Goal: Task Accomplishment & Management: Manage account settings

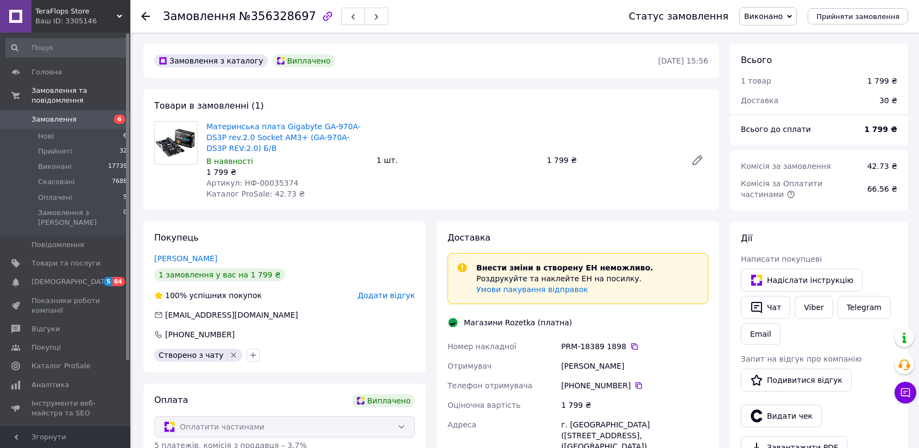
scroll to position [539, 0]
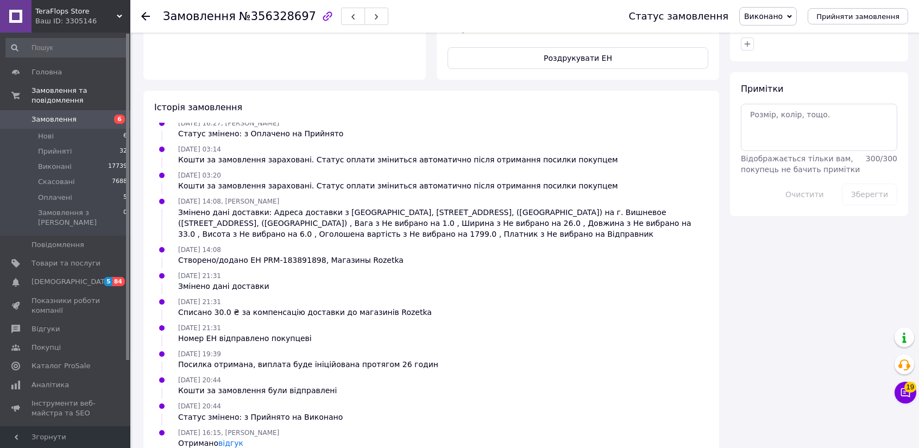
click at [157, 91] on div "Історія замовлення 08.08.2025 15:56 Статус змінено: Нове 08.08.2025 16:05 Оплач…" at bounding box center [430, 275] width 575 height 369
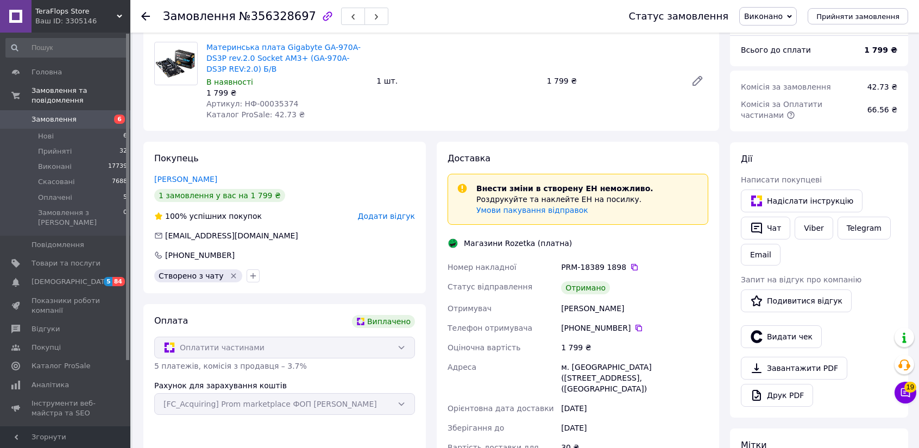
scroll to position [0, 0]
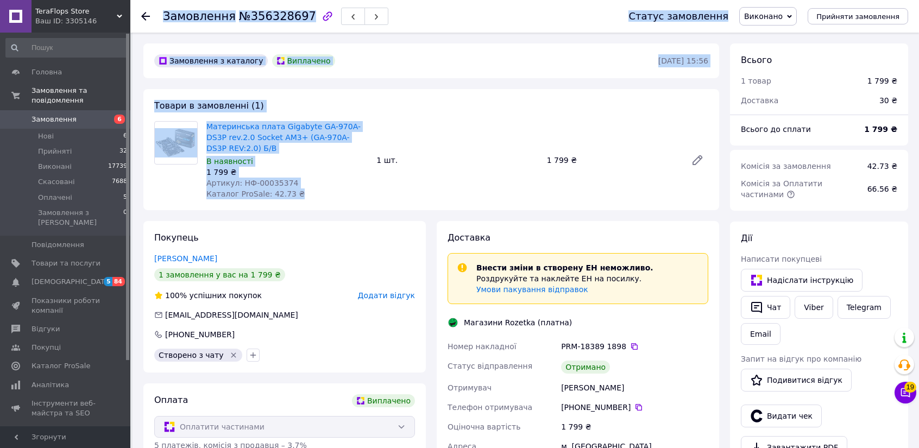
drag, startPoint x: 312, startPoint y: 197, endPoint x: 164, endPoint y: 18, distance: 232.2
click at [164, 18] on span "Замовлення" at bounding box center [199, 16] width 73 height 13
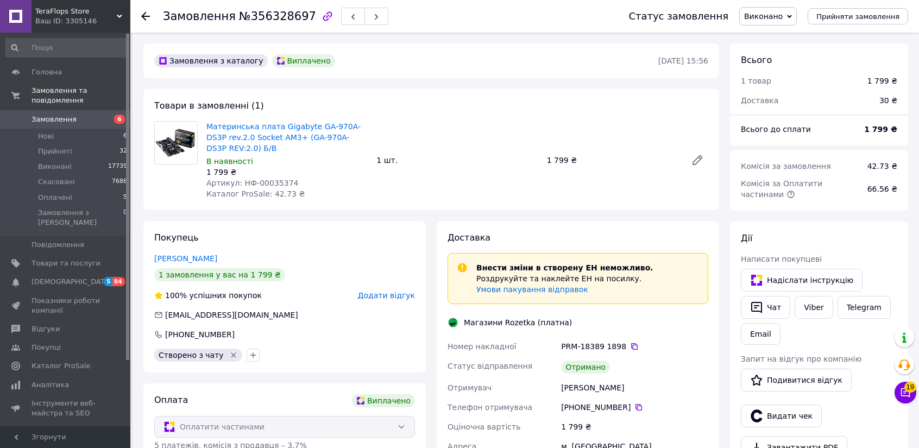
click at [139, 16] on div "Замовлення №356328697 Статус замовлення Виконано Прийнято Скасовано Оплачено Пр…" at bounding box center [524, 16] width 788 height 33
click at [144, 16] on use at bounding box center [145, 16] width 9 height 9
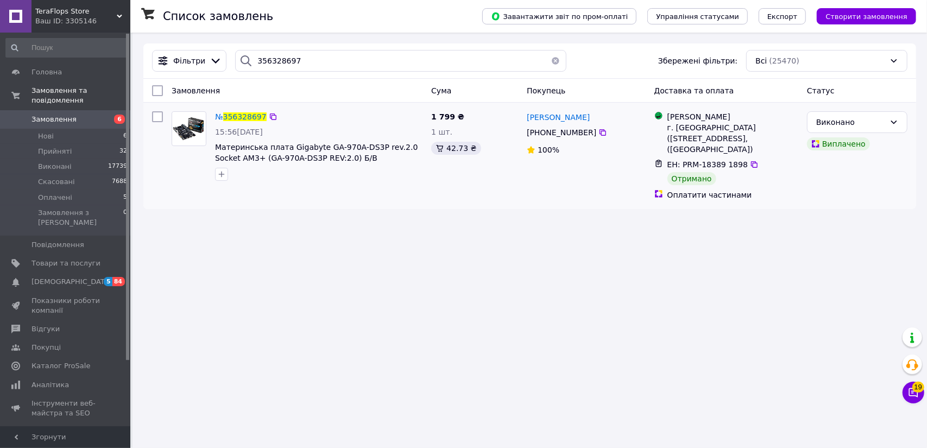
drag, startPoint x: 530, startPoint y: 133, endPoint x: 587, endPoint y: 133, distance: 57.5
click at [587, 133] on div "+380 67 376 92 95" at bounding box center [561, 132] width 74 height 15
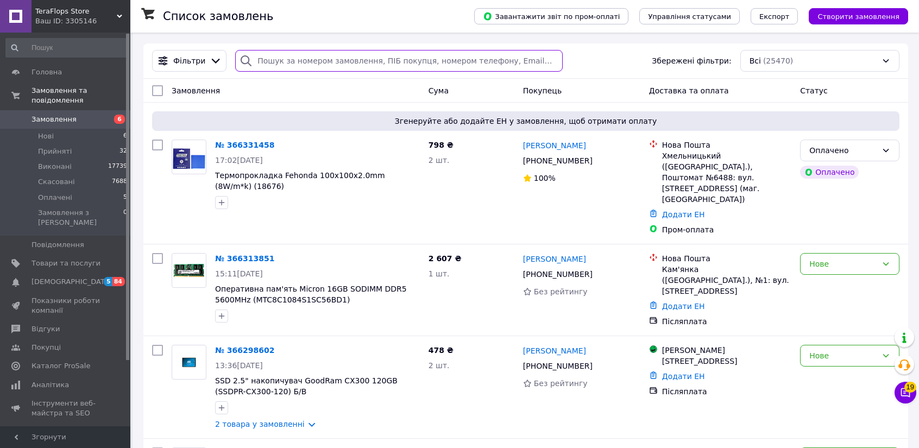
click at [307, 65] on input "search" at bounding box center [398, 61] width 327 height 22
paste input "356328697"
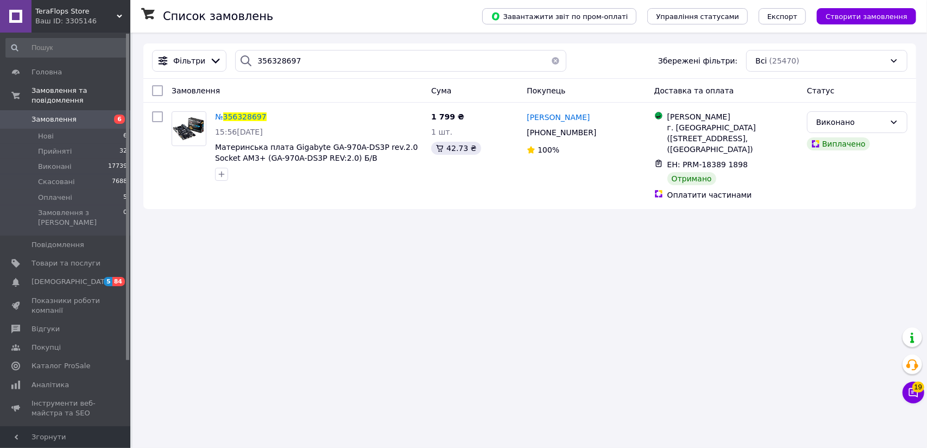
drag, startPoint x: 176, startPoint y: 225, endPoint x: 197, endPoint y: 217, distance: 22.2
click at [176, 225] on div "Список замовлень Завантажити звіт по пром-оплаті Управління статусами Експорт С…" at bounding box center [529, 224] width 794 height 448
drag, startPoint x: 299, startPoint y: 59, endPoint x: 183, endPoint y: 42, distance: 116.9
click at [184, 42] on div "Список замовлень Завантажити звіт по пром-оплаті Управління статусами Експорт С…" at bounding box center [529, 126] width 794 height 187
paste input "7229288"
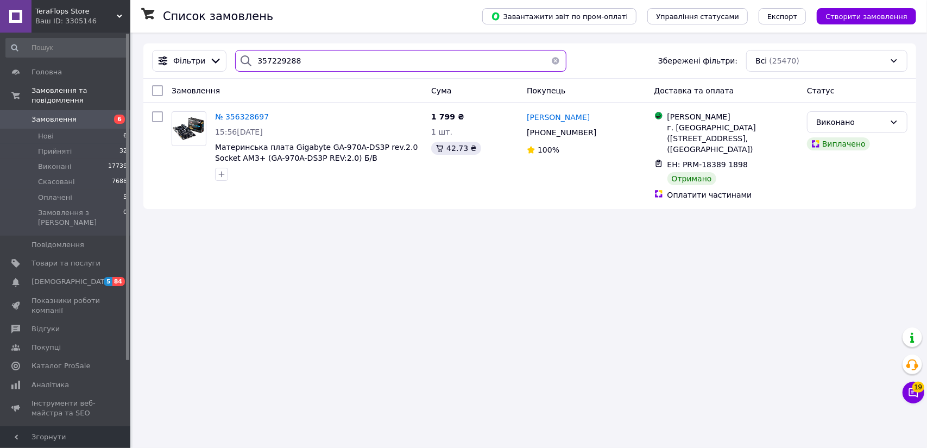
type input "357229288"
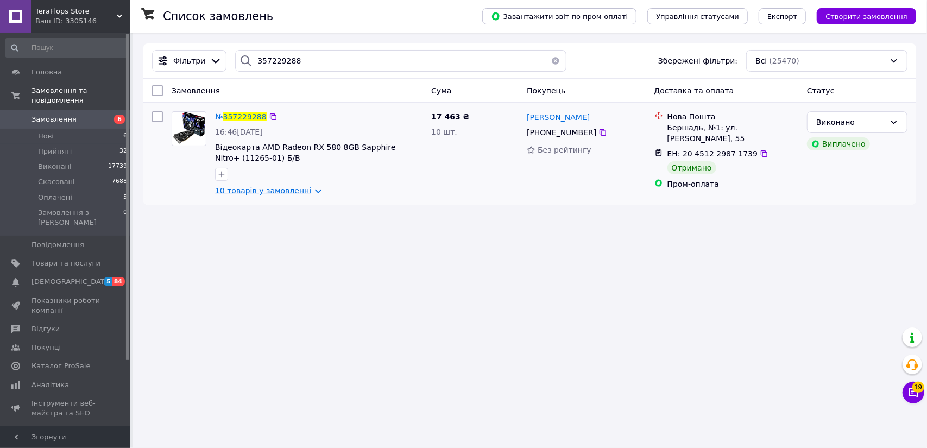
click at [303, 194] on link "10 товарів у замовленні" at bounding box center [263, 190] width 96 height 9
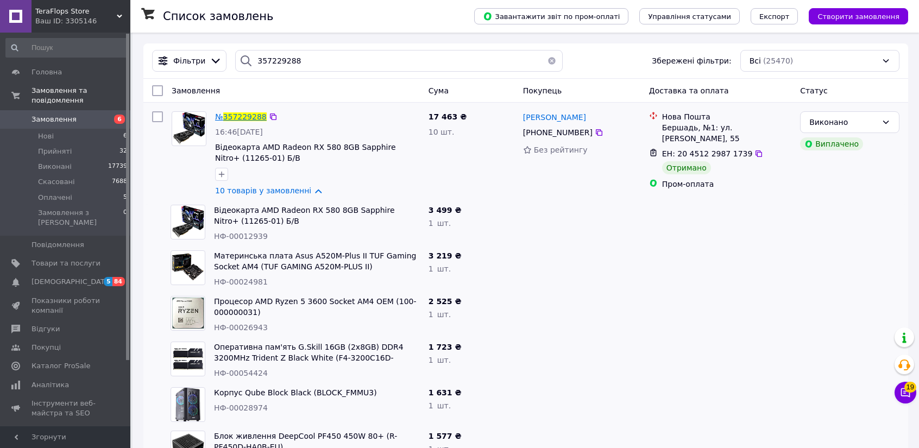
click at [257, 116] on span "357229288" at bounding box center [244, 116] width 43 height 9
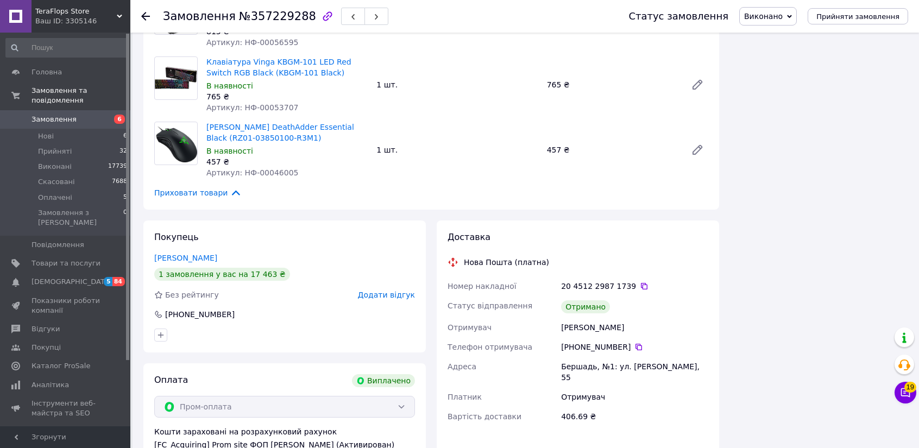
scroll to position [760, 0]
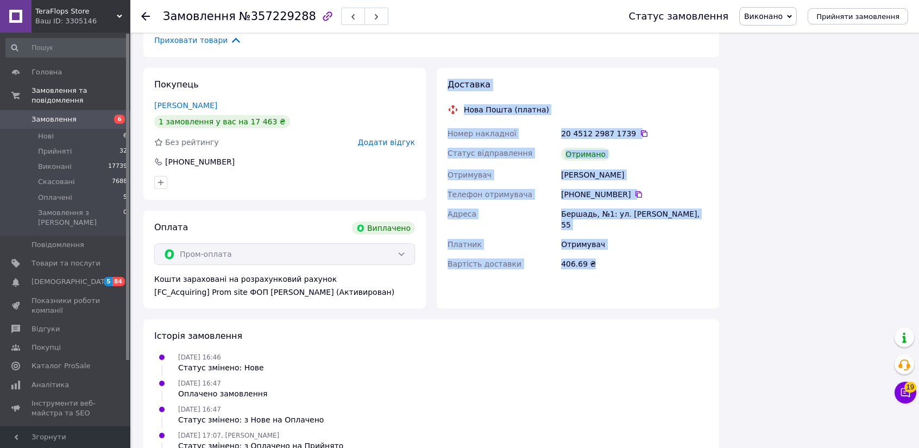
drag, startPoint x: 511, startPoint y: 174, endPoint x: 450, endPoint y: 72, distance: 119.1
click at [450, 79] on div "Доставка Нова Пошта (платна) Номер накладної 20 4512 2987 1739   Статус відправ…" at bounding box center [577, 181] width 261 height 204
click at [450, 79] on span "Доставка" at bounding box center [468, 84] width 43 height 10
drag, startPoint x: 450, startPoint y: 72, endPoint x: 601, endPoint y: 244, distance: 228.9
click at [601, 244] on div "Доставка Нова Пошта (платна) Номер накладної 20 4512 2987 1739   Статус відправ…" at bounding box center [577, 181] width 261 height 204
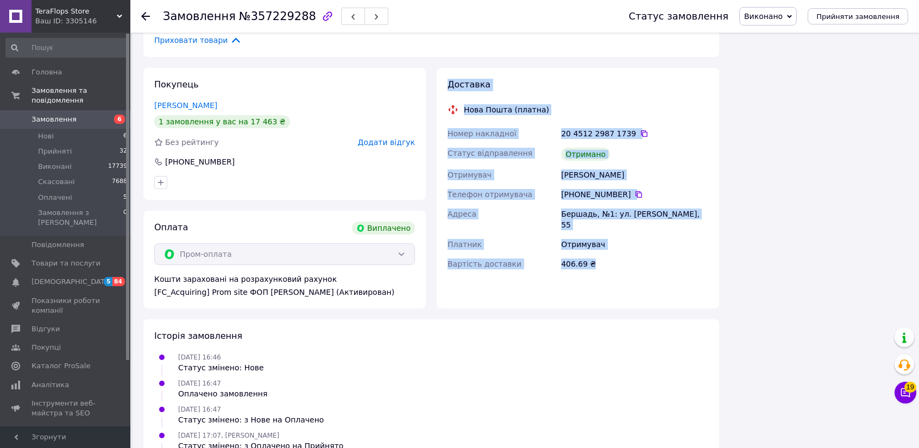
click at [601, 254] on div "406.69 ₴" at bounding box center [634, 264] width 151 height 20
drag, startPoint x: 569, startPoint y: 222, endPoint x: 447, endPoint y: 72, distance: 193.3
click at [447, 72] on div "Доставка Нова Пошта (платна) Номер накладної 20 4512 2987 1739   Статус відправ…" at bounding box center [577, 188] width 282 height 241
drag, startPoint x: 446, startPoint y: 74, endPoint x: 596, endPoint y: 255, distance: 235.2
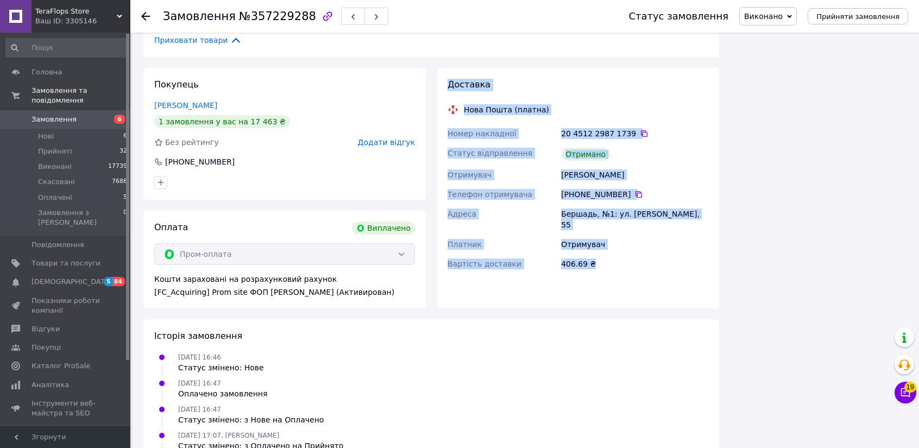
click at [596, 255] on div "Доставка Нова Пошта (платна) Номер накладної 20 4512 2987 1739   Статус відправ…" at bounding box center [577, 188] width 282 height 241
click at [596, 255] on div "Доставка Нова Пошта (платна) Номер накладної 20 4512 2987 1739   Статус відправ…" at bounding box center [577, 181] width 261 height 204
drag, startPoint x: 580, startPoint y: 242, endPoint x: 448, endPoint y: 66, distance: 219.5
click at [448, 68] on div "Доставка Нова Пошта (платна) Номер накладної 20 4512 2987 1739   Статус відправ…" at bounding box center [577, 188] width 282 height 241
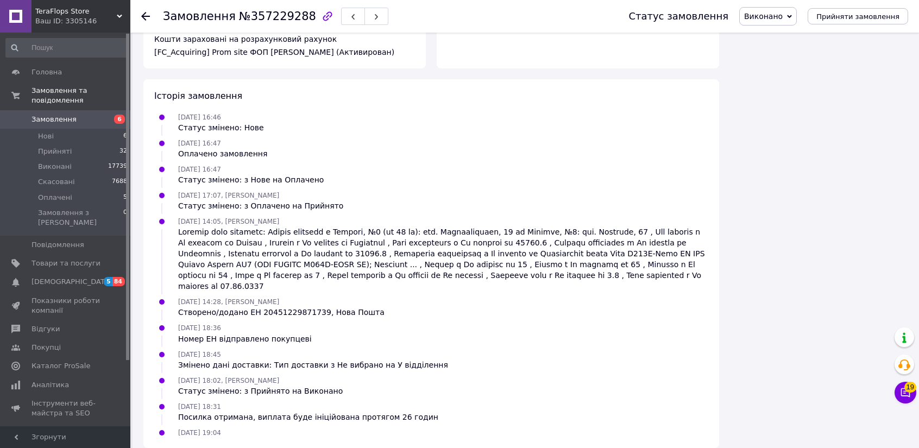
scroll to position [1011, 0]
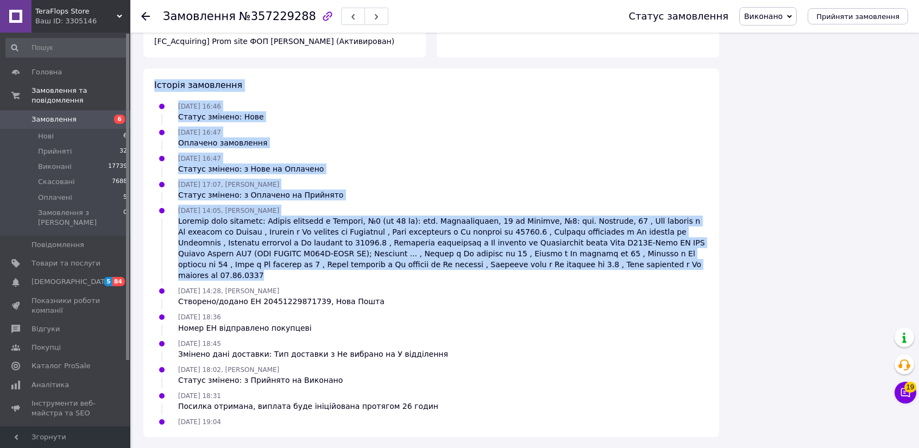
drag, startPoint x: 647, startPoint y: 264, endPoint x: 154, endPoint y: 85, distance: 524.5
click at [154, 85] on div "Історія замовлення 14.08.2025 16:46 Статус змінено: Нове 14.08.2025 16:47 Оплач…" at bounding box center [430, 252] width 575 height 369
click at [154, 85] on span "Історія замовлення" at bounding box center [198, 85] width 88 height 10
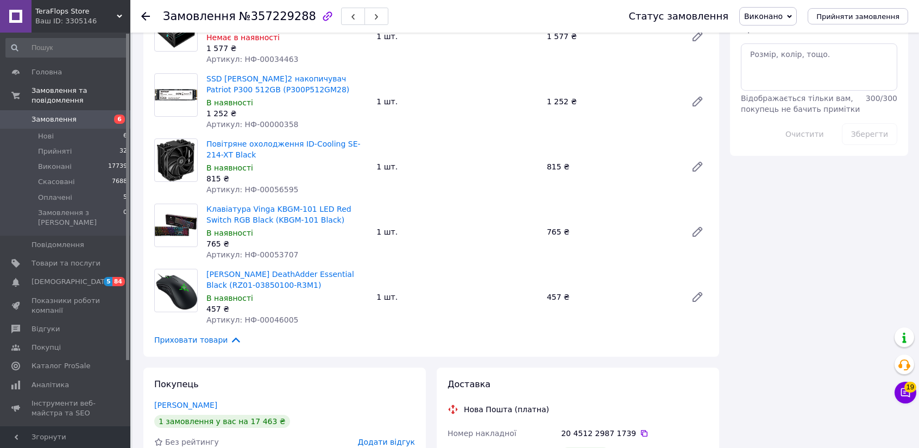
scroll to position [414, 0]
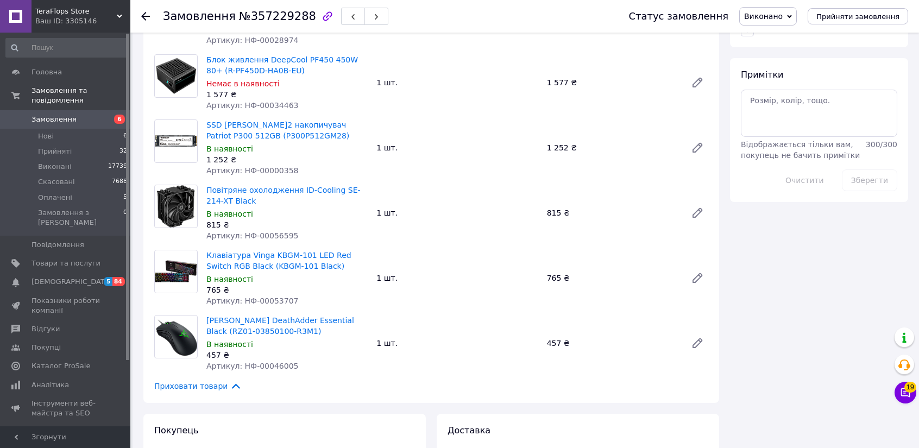
click at [155, 17] on div at bounding box center [152, 16] width 22 height 33
click at [145, 15] on icon at bounding box center [145, 16] width 9 height 9
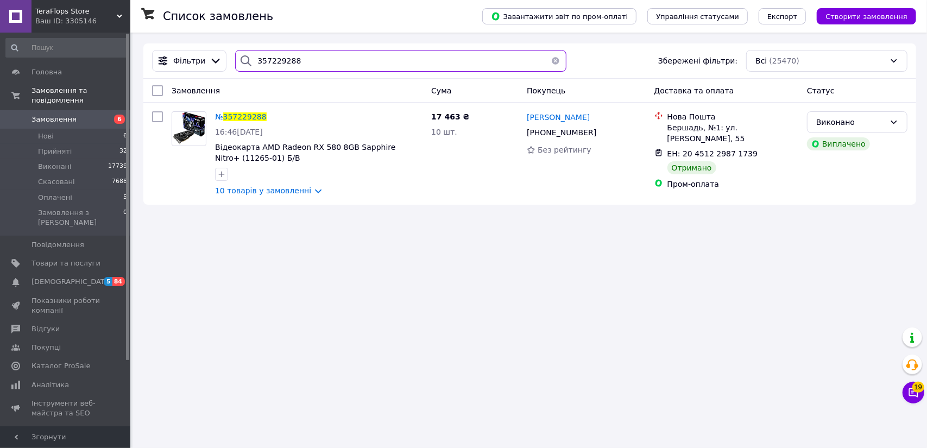
click at [316, 60] on input "357229288" at bounding box center [400, 61] width 331 height 22
paste input "8120395"
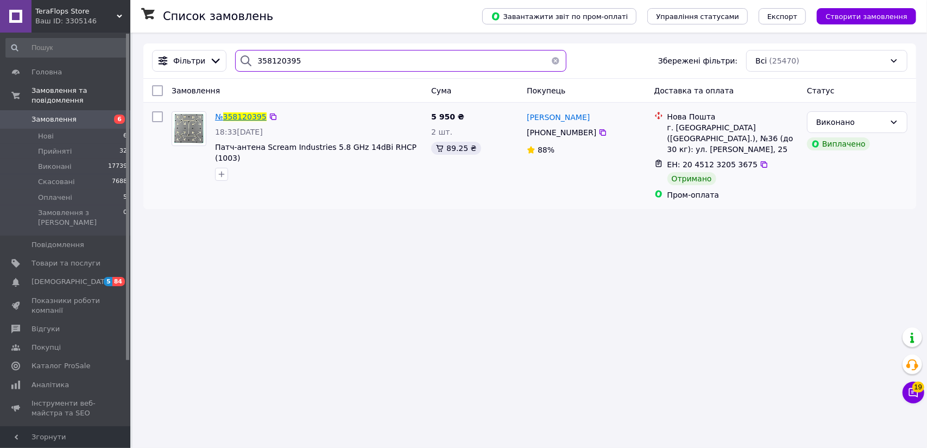
type input "358120395"
click at [253, 119] on span "358120395" at bounding box center [244, 116] width 43 height 9
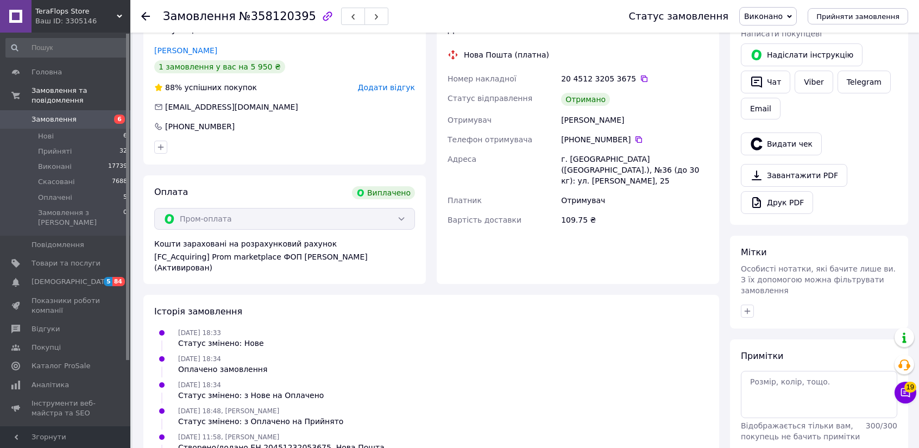
scroll to position [58, 0]
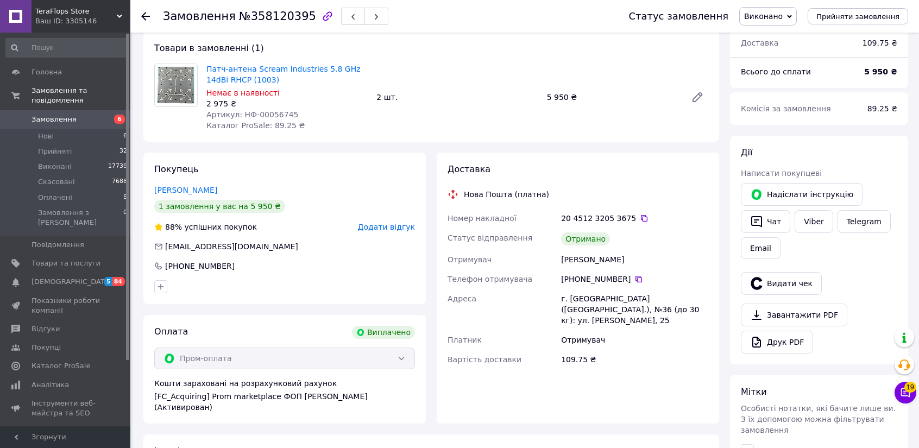
click at [136, 20] on div "Замовлення №358120395 Статус замовлення Виконано Прийнято Скасовано Оплачено Пр…" at bounding box center [524, 16] width 788 height 33
click at [143, 17] on icon at bounding box center [145, 16] width 9 height 9
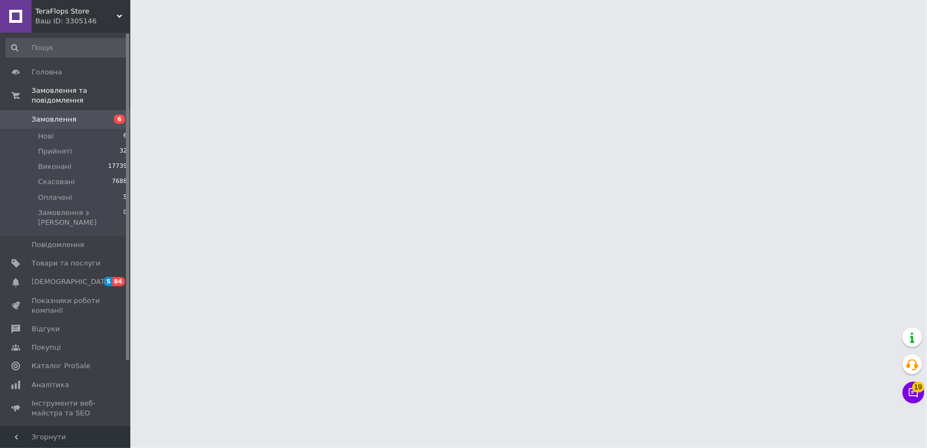
click at [289, 27] on html "TeraFlops Store Ваш ID: 3305146 Сайт TeraFlops Store Кабінет покупця Перевірити…" at bounding box center [463, 13] width 927 height 27
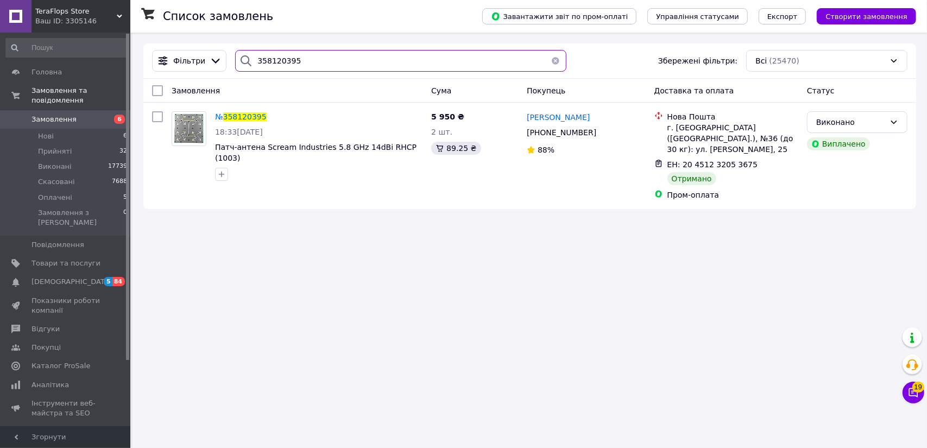
click at [294, 59] on input "358120395" at bounding box center [400, 61] width 331 height 22
paste input "358404508"
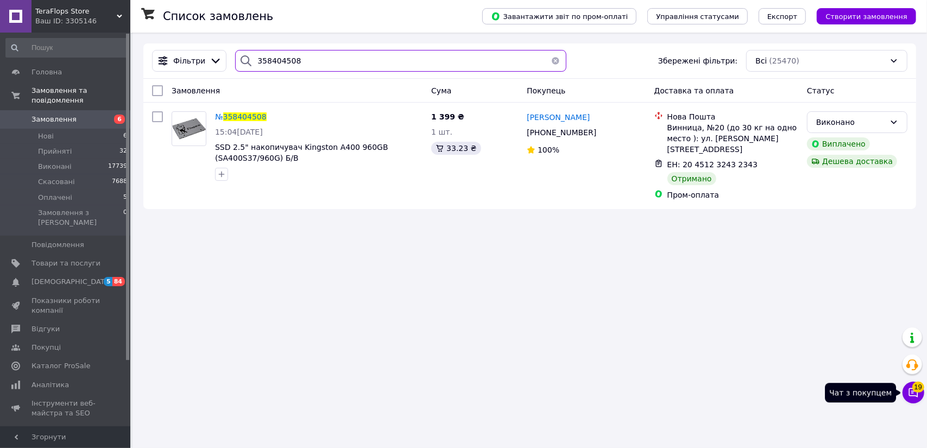
type input "358404508"
click at [918, 395] on icon at bounding box center [913, 392] width 9 height 9
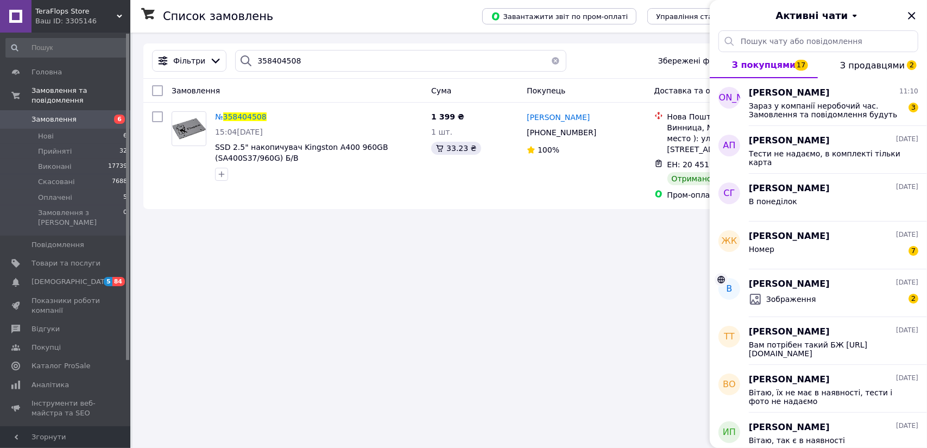
click at [525, 269] on div "Список замовлень Завантажити звіт по пром-оплаті Управління статусами Експорт С…" at bounding box center [529, 224] width 794 height 448
click at [242, 113] on span "358404508" at bounding box center [244, 116] width 43 height 9
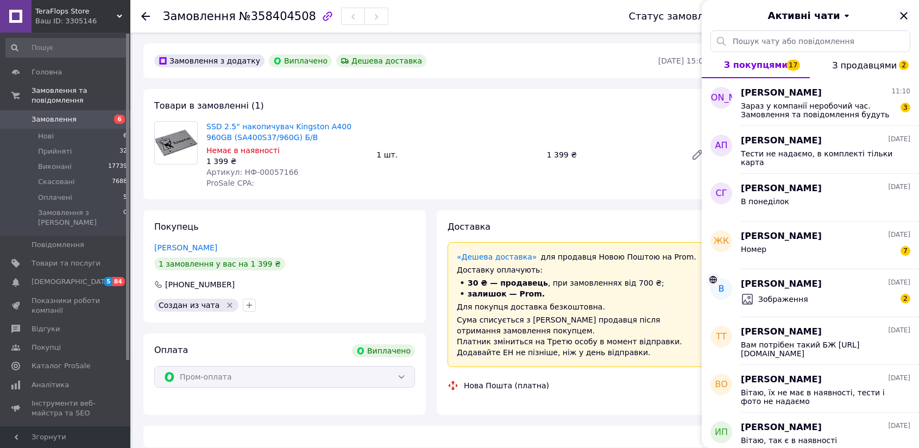
click at [904, 16] on icon "Закрити" at bounding box center [903, 15] width 7 height 7
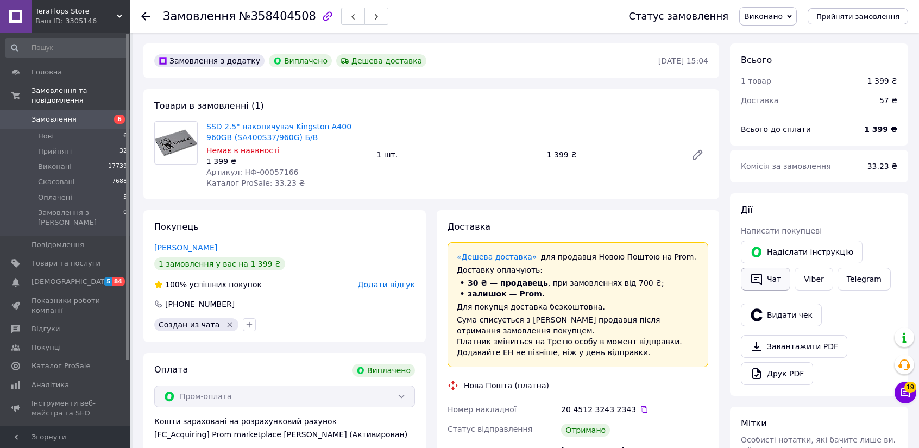
click at [757, 278] on icon "button" at bounding box center [756, 279] width 13 height 13
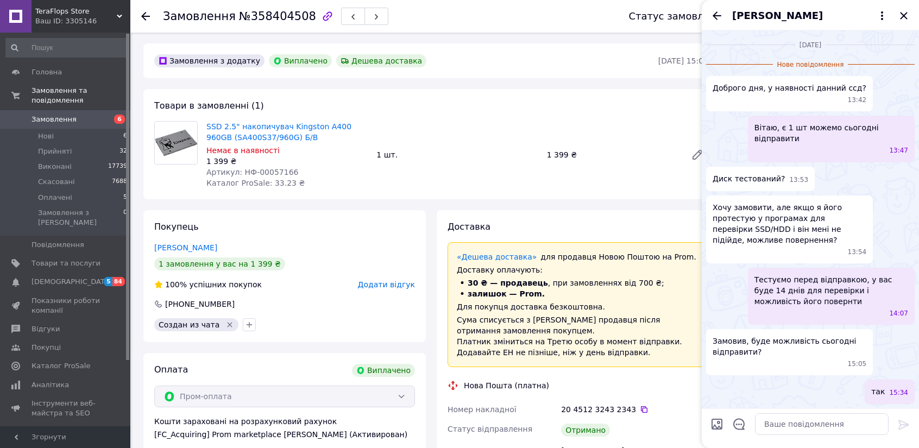
click at [785, 309] on div "14:07" at bounding box center [832, 313] width 149 height 9
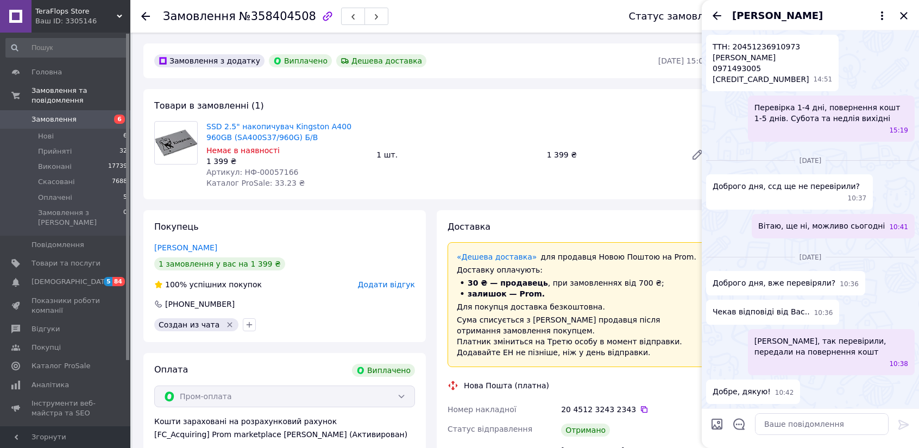
scroll to position [1571, 0]
drag, startPoint x: 830, startPoint y: 354, endPoint x: 754, endPoint y: 344, distance: 76.7
click at [754, 344] on span "Вітаю, так перевірили, передали на повернення кошт" at bounding box center [831, 347] width 154 height 22
click at [755, 344] on span "Вітаю, так перевірили, передали на повернення кошт" at bounding box center [831, 347] width 154 height 22
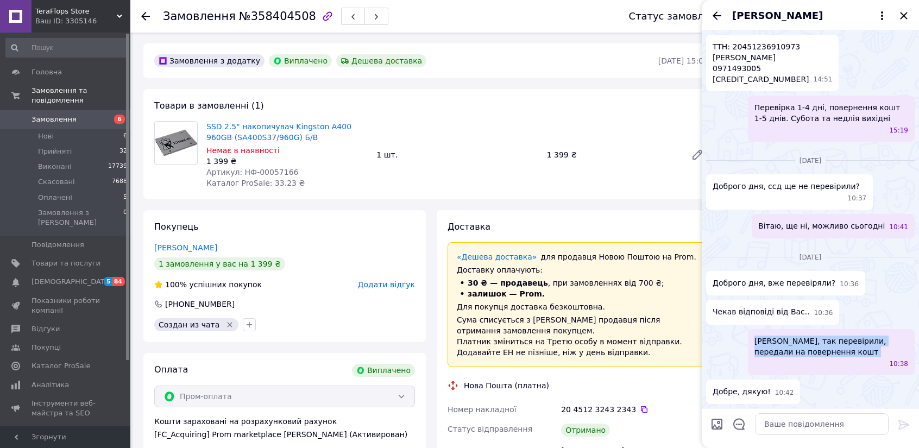
drag, startPoint x: 754, startPoint y: 341, endPoint x: 830, endPoint y: 359, distance: 78.0
click at [830, 359] on div "Вітаю, так перевірили, передали на повернення кошт 10:38" at bounding box center [831, 352] width 167 height 46
click at [898, 218] on div "Вітаю, ще ні, можливо сьогодні 10:41" at bounding box center [832, 226] width 163 height 24
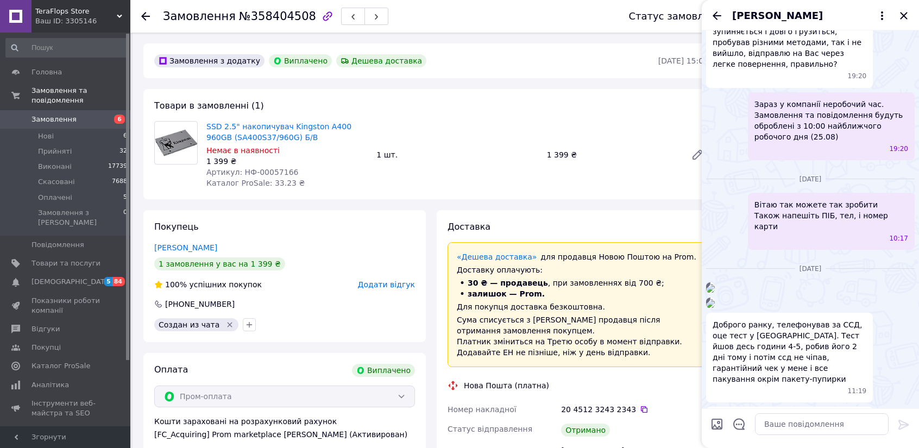
scroll to position [648, 0]
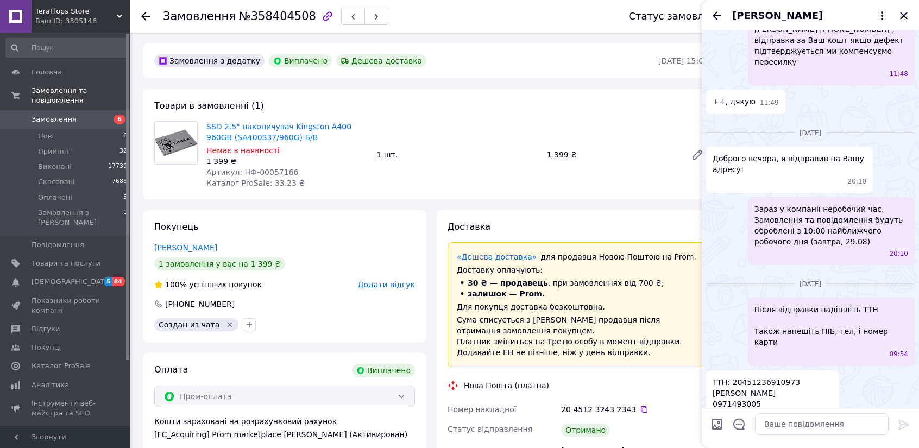
scroll to position [1191, 0]
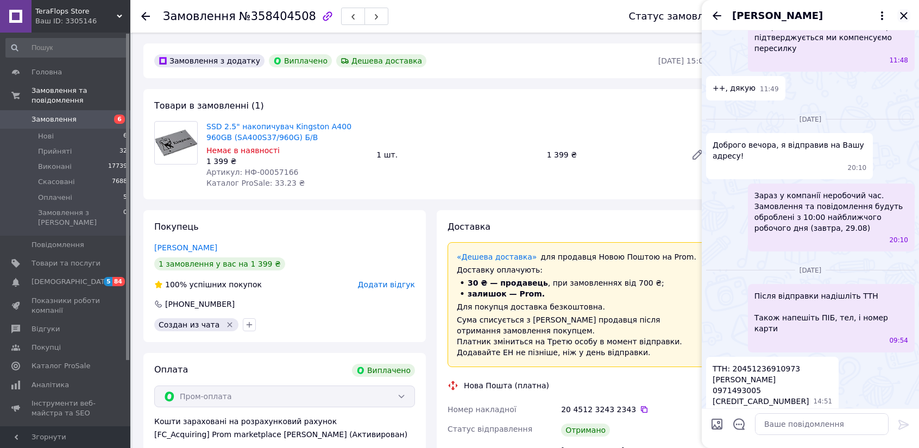
click at [903, 15] on icon "Закрити" at bounding box center [903, 15] width 13 height 13
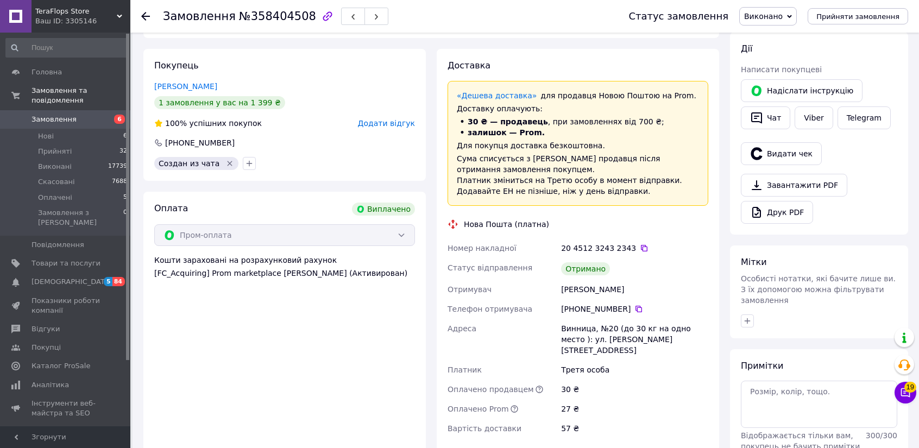
scroll to position [0, 0]
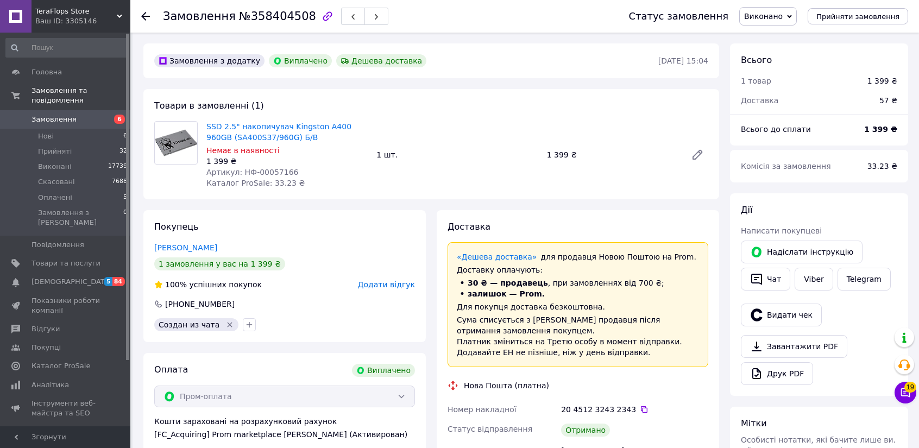
click at [139, 11] on div "Замовлення №358404508 Статус замовлення Виконано Прийнято Скасовано Оплачено Пр…" at bounding box center [524, 16] width 788 height 33
click at [145, 11] on div at bounding box center [145, 16] width 9 height 11
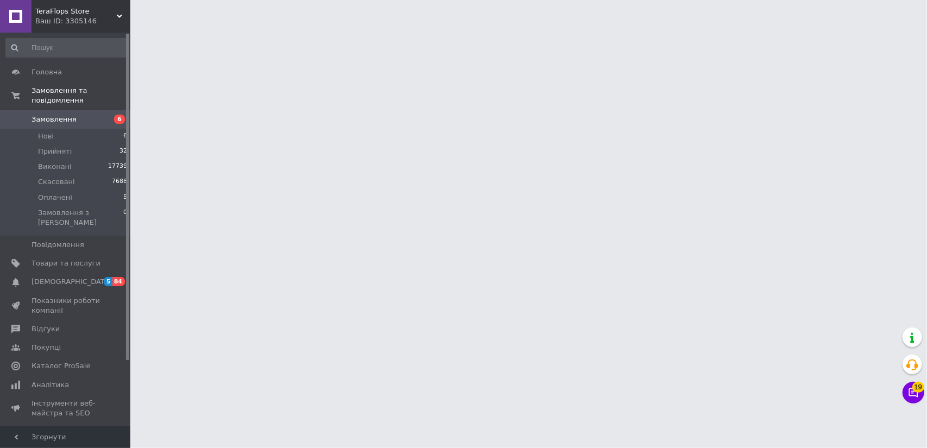
click at [224, 27] on html "TeraFlops Store Ваш ID: 3305146 Сайт TeraFlops Store Кабінет покупця Перевірити…" at bounding box center [463, 13] width 927 height 27
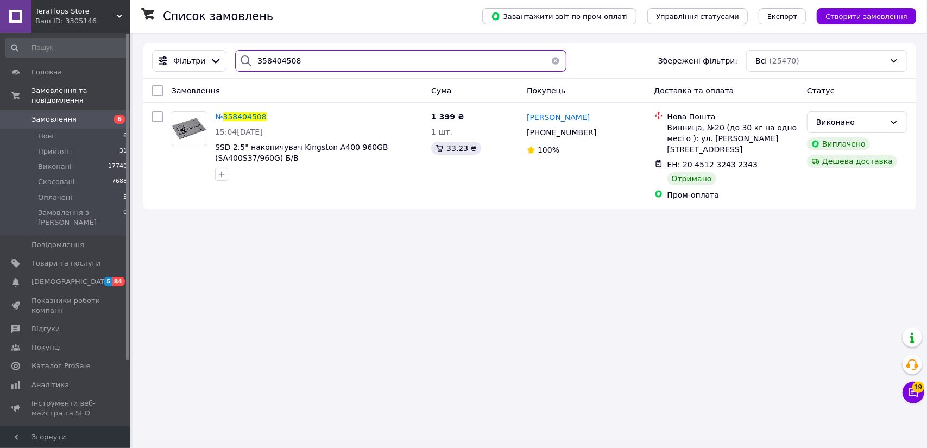
click at [294, 56] on input "358404508" at bounding box center [400, 61] width 331 height 22
paste input "62480022"
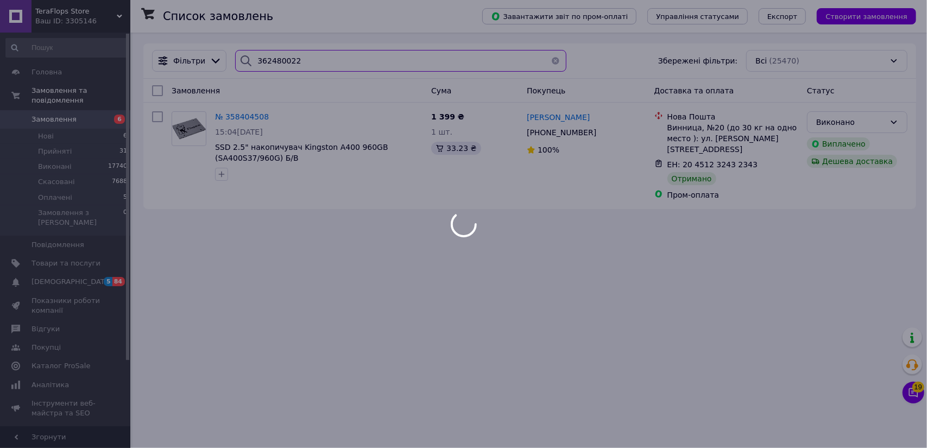
type input "362480022"
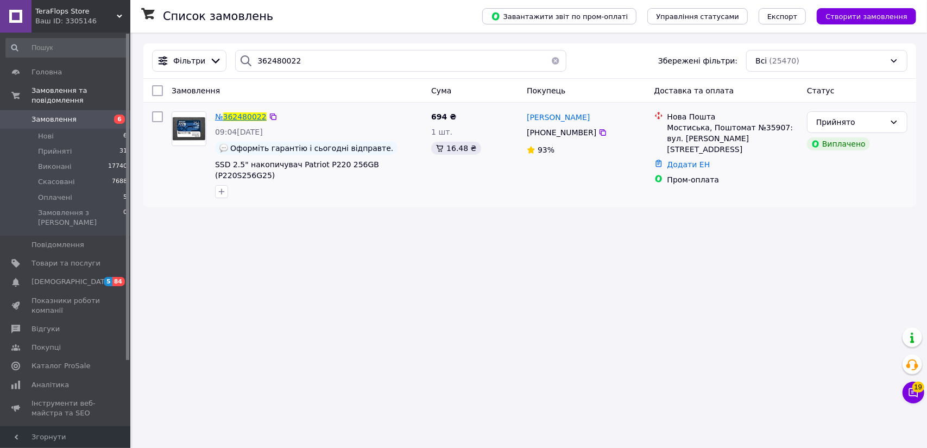
click at [249, 116] on span "362480022" at bounding box center [244, 116] width 43 height 9
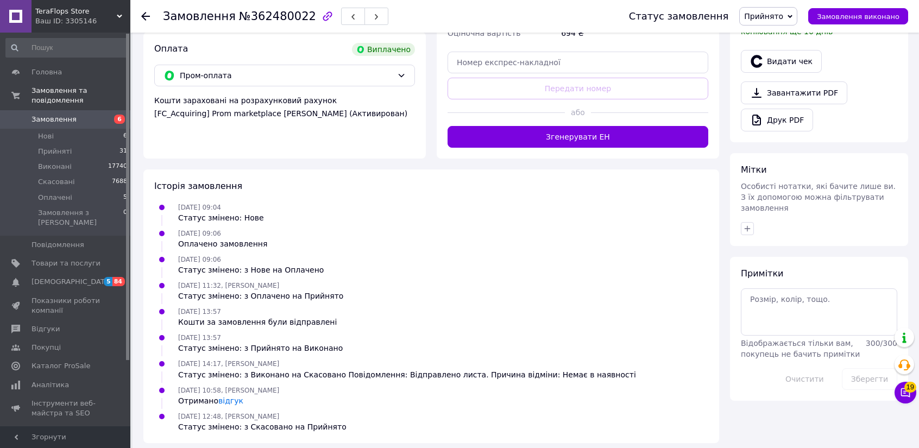
scroll to position [442, 0]
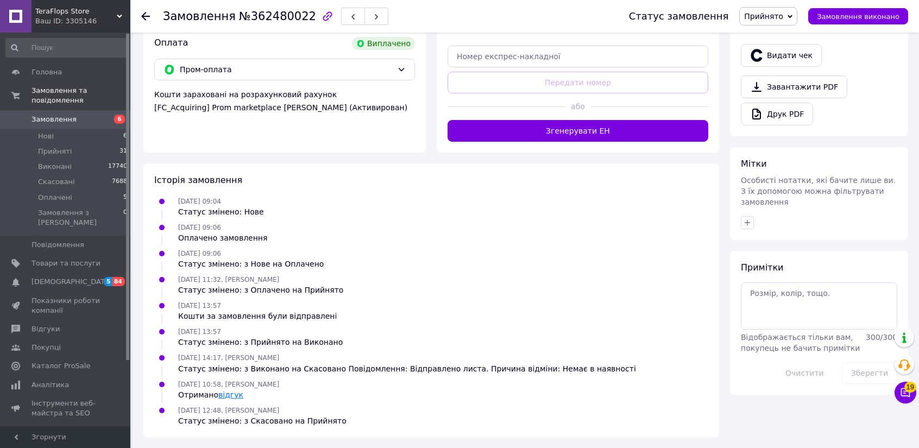
click at [224, 394] on link "відгук" at bounding box center [230, 394] width 25 height 9
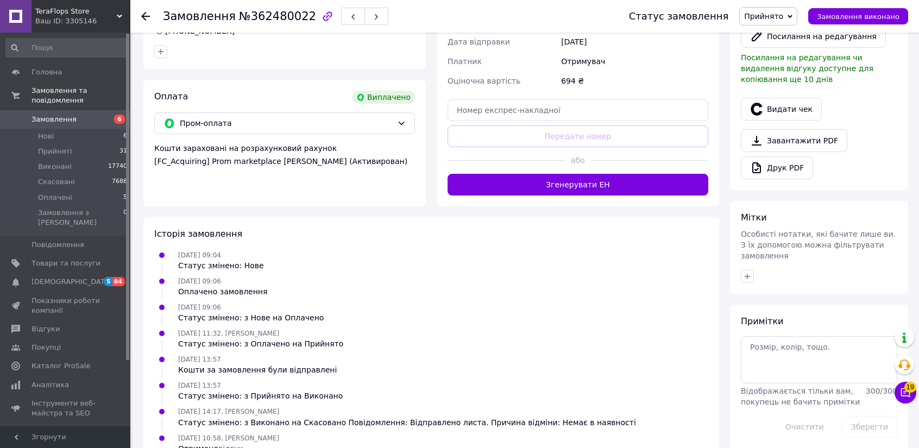
scroll to position [442, 0]
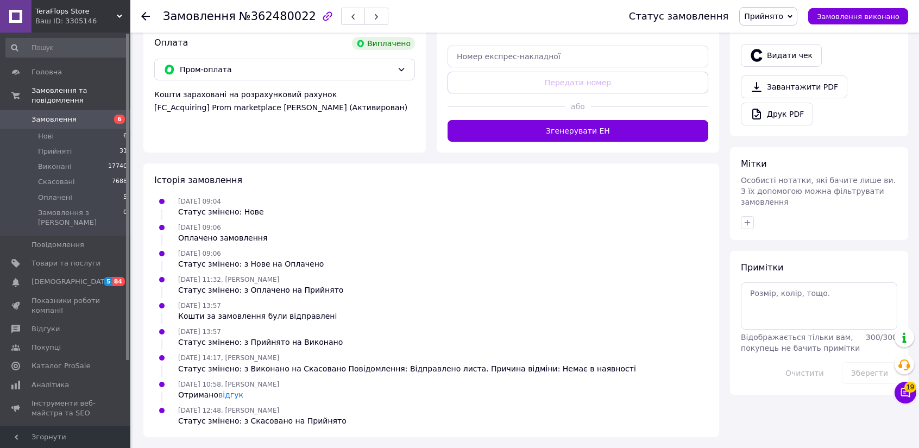
click at [152, 118] on div "Оплата Виплачено Пром-оплата Кошти зараховані на розрахунковий рахунок [FC_Acqu…" at bounding box center [284, 89] width 282 height 126
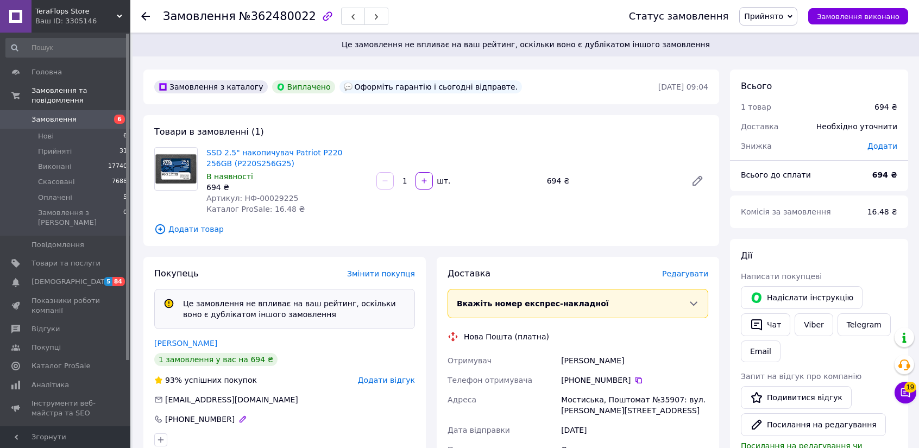
scroll to position [109, 0]
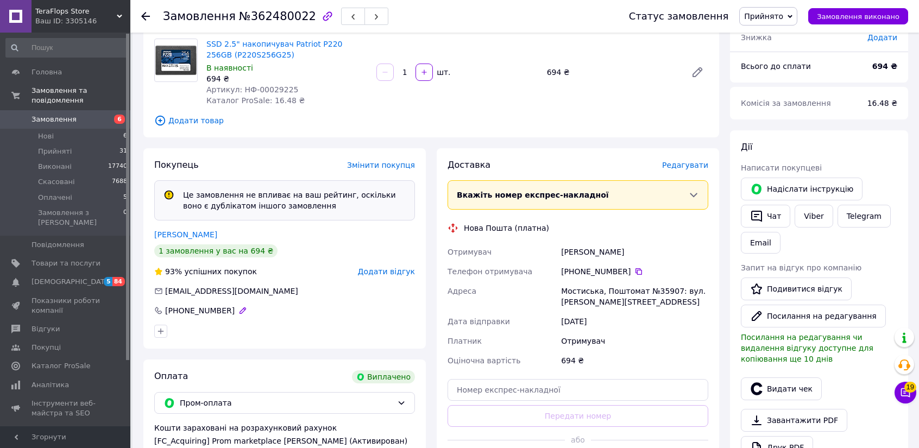
drag, startPoint x: 227, startPoint y: 313, endPoint x: 164, endPoint y: 314, distance: 62.4
click at [164, 314] on div "[PHONE_NUMBER]" at bounding box center [200, 310] width 72 height 11
copy div "[PHONE_NUMBER]"
click at [306, 344] on div "Покупець Змінити покупця Це замовлення не впливає на ваш рейтинг, оскільки воно…" at bounding box center [284, 248] width 282 height 200
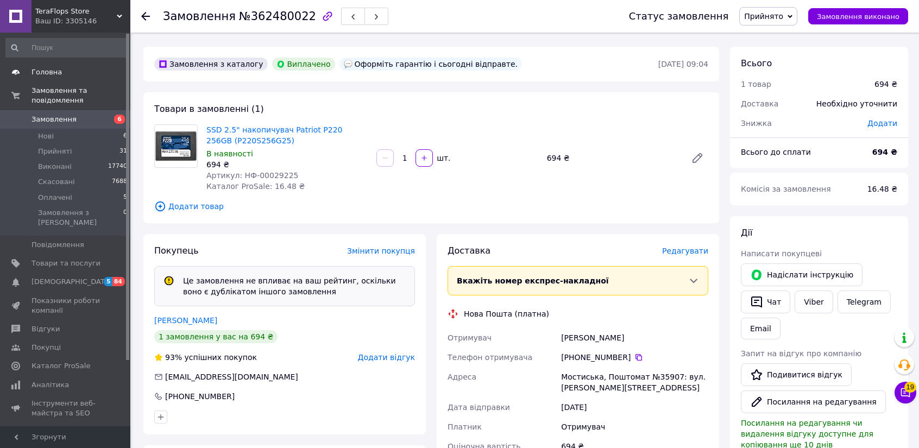
scroll to position [0, 0]
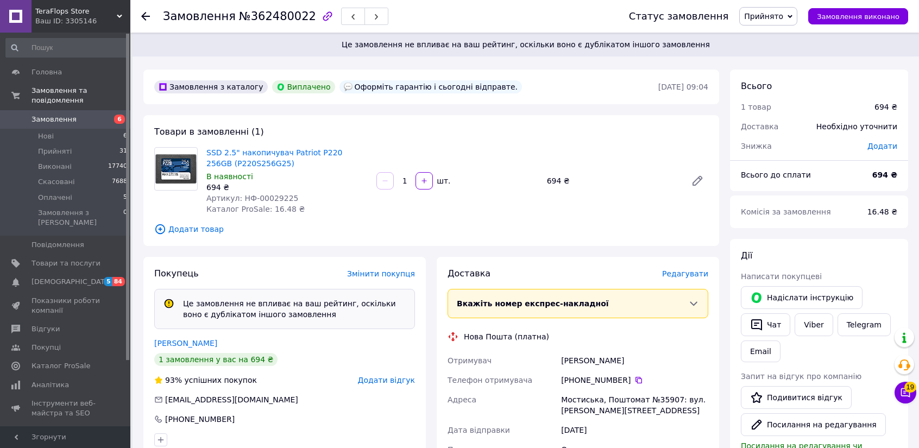
click at [70, 116] on link "Замовлення 6" at bounding box center [67, 119] width 134 height 18
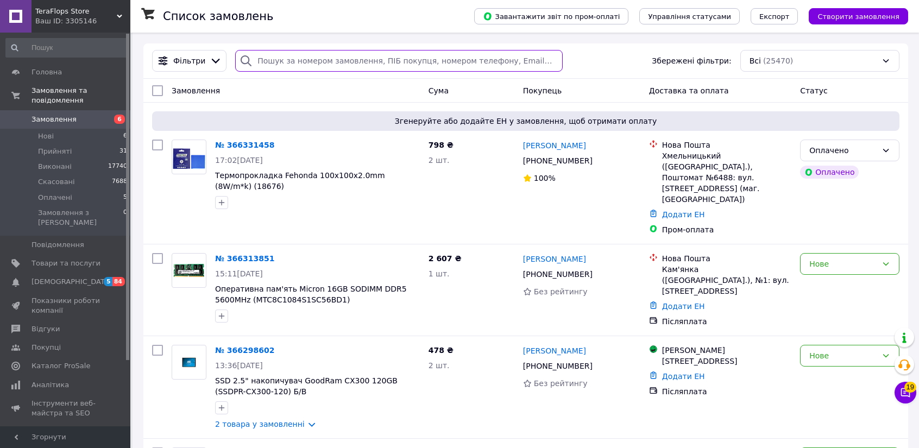
click at [397, 54] on input "search" at bounding box center [398, 61] width 327 height 22
paste input "[PHONE_NUMBER]"
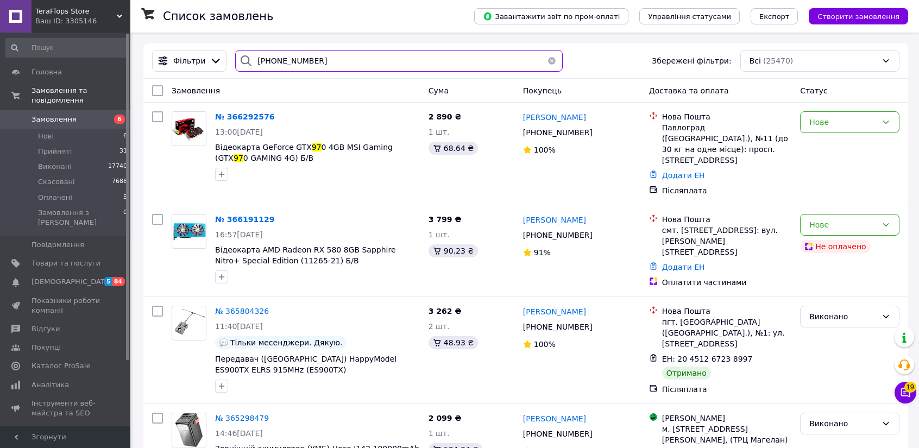
click at [307, 61] on input "[PHONE_NUMBER]" at bounding box center [398, 61] width 327 height 22
click at [296, 61] on input "[PHONE_NUMBER]" at bounding box center [398, 61] width 327 height 22
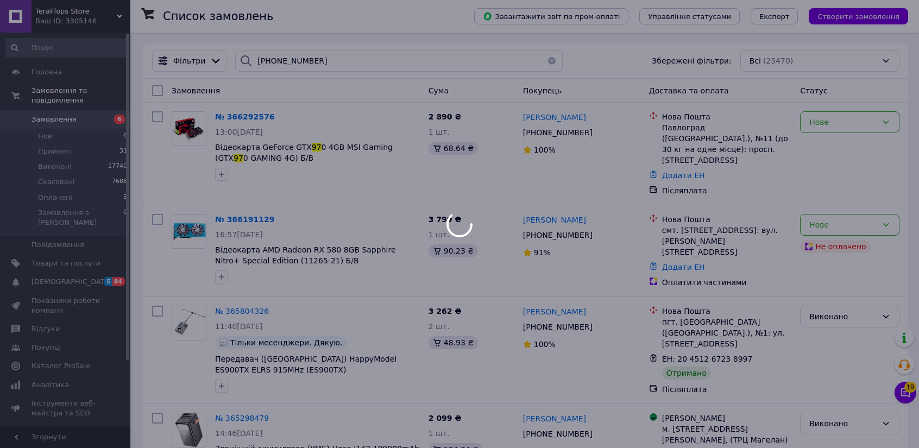
click at [282, 61] on div at bounding box center [459, 224] width 919 height 448
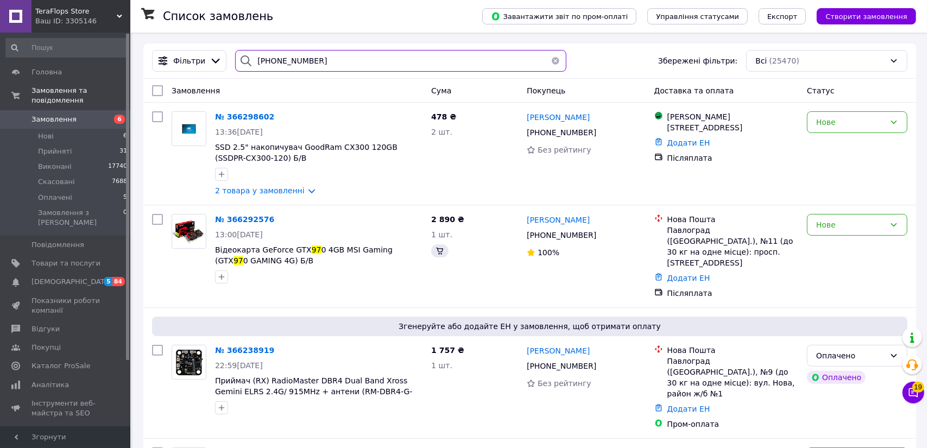
click at [282, 61] on input "[PHONE_NUMBER]" at bounding box center [400, 61] width 331 height 22
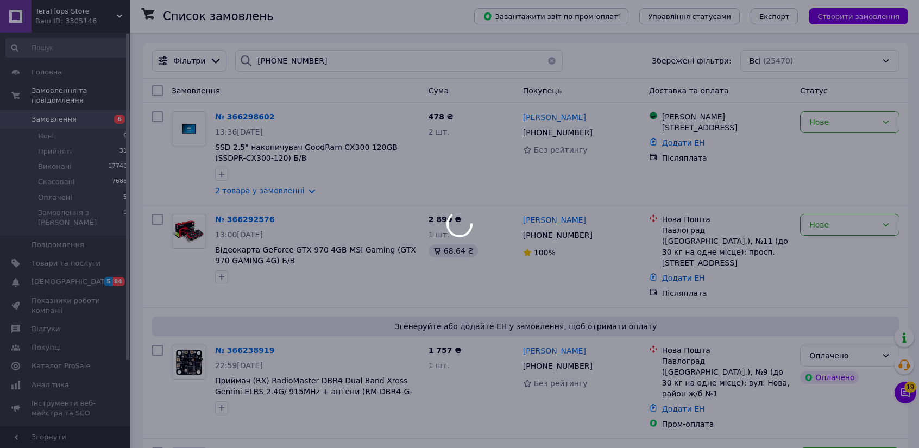
click at [273, 64] on div at bounding box center [459, 224] width 919 height 448
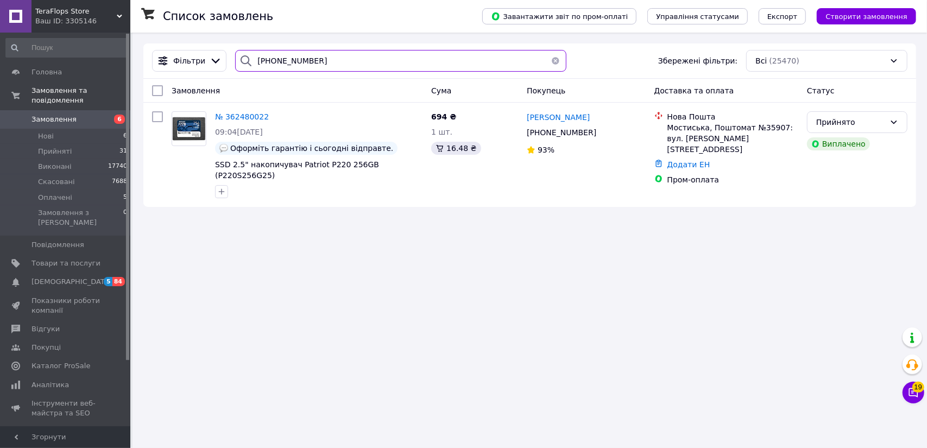
click at [273, 64] on input "[PHONE_NUMBER]" at bounding box center [400, 61] width 331 height 22
type input "[PHONE_NUMBER]"
click at [430, 207] on div "Список замовлень Завантажити звіт по пром-оплаті Управління статусами Експорт С…" at bounding box center [529, 125] width 794 height 185
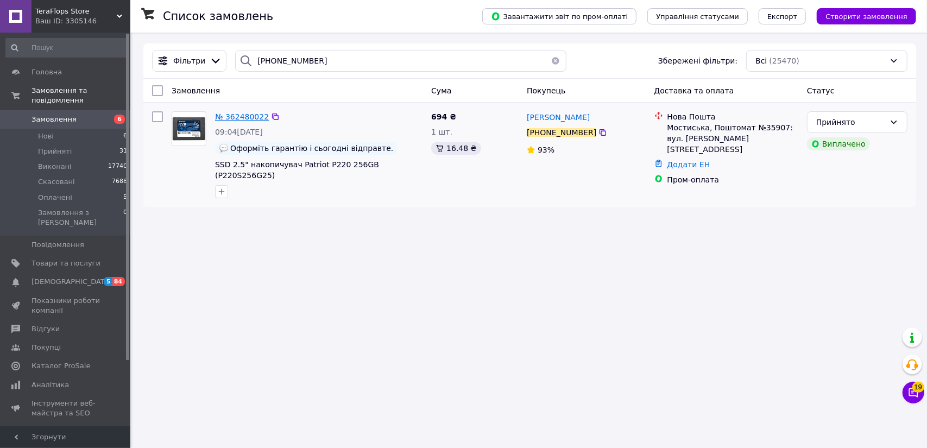
click at [233, 120] on span "№ 362480022" at bounding box center [242, 116] width 54 height 9
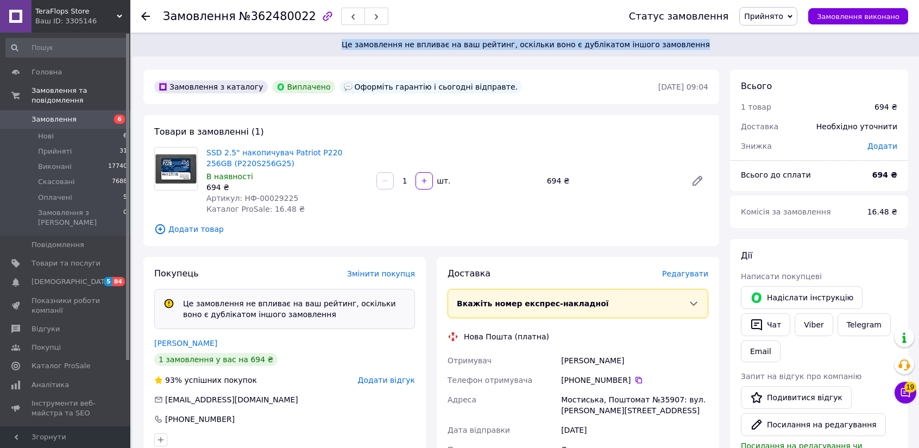
drag, startPoint x: 365, startPoint y: 47, endPoint x: 692, endPoint y: 42, distance: 326.9
click at [692, 42] on span "Це замовлення не впливає на ваш рейтинг, оскільки воно є дублікатом іншого замо…" at bounding box center [525, 44] width 760 height 11
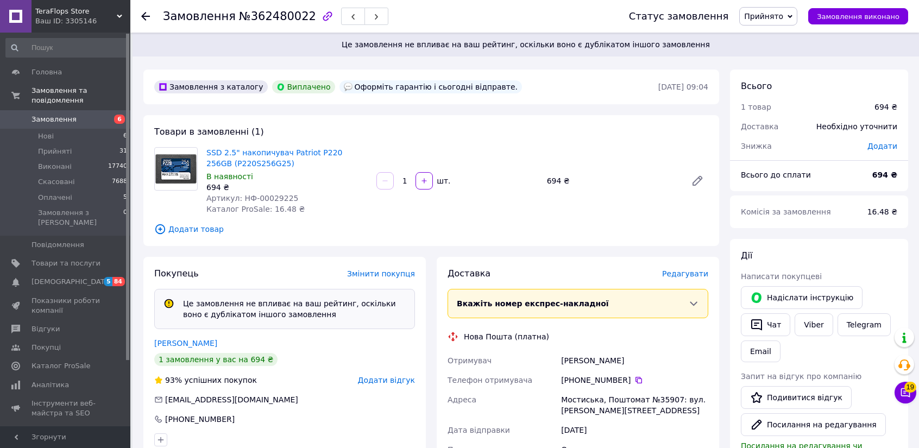
click at [812, 151] on div "Знижка" at bounding box center [797, 146] width 126 height 24
click at [759, 53] on div "Це замовлення не впливає на ваш рейтинг, оскільки воно є дублікатом іншого замо…" at bounding box center [525, 45] width 786 height 24
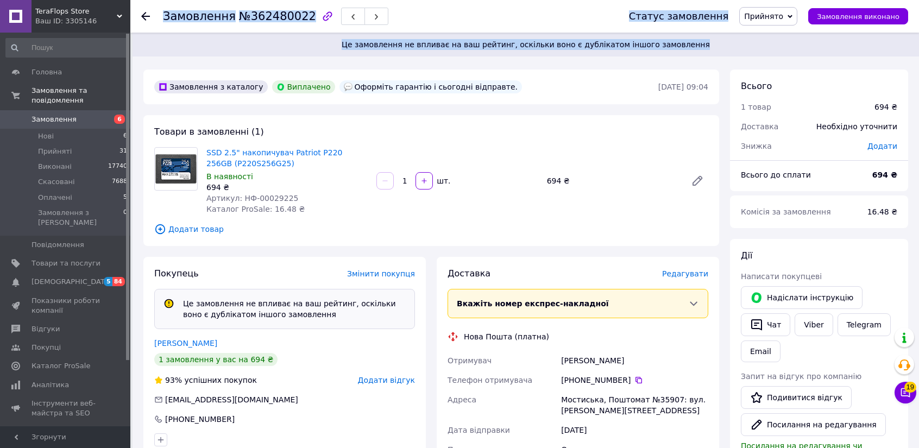
drag, startPoint x: 713, startPoint y: 51, endPoint x: 157, endPoint y: 11, distance: 557.9
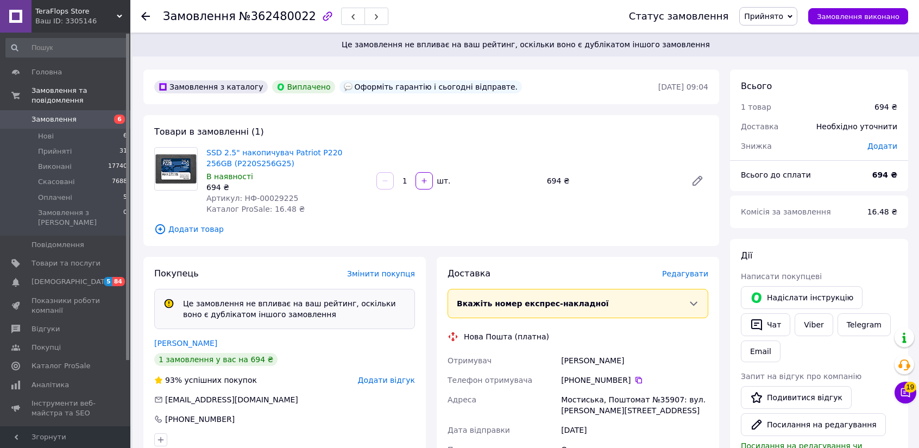
click at [157, 11] on div at bounding box center [152, 16] width 22 height 33
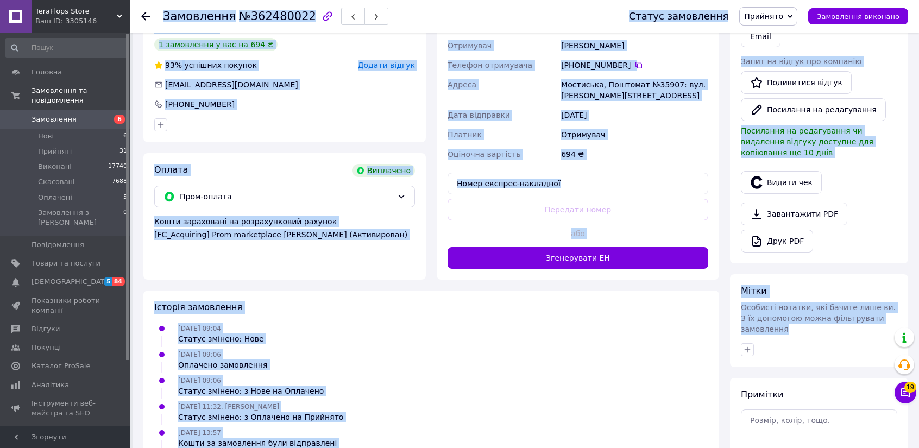
scroll to position [442, 0]
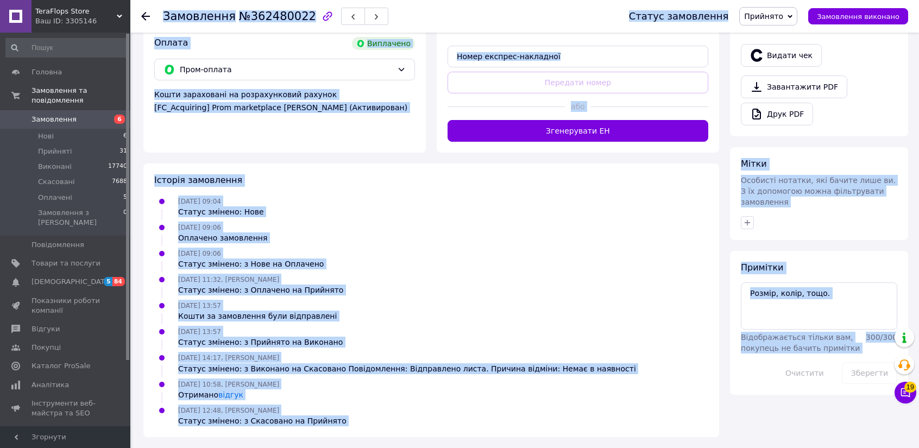
drag, startPoint x: 163, startPoint y: 9, endPoint x: 817, endPoint y: 403, distance: 764.0
click at [817, 403] on div "Замовлення №362480022 Статус замовлення Прийнято Виконано Скасовано Оплачено За…" at bounding box center [525, 19] width 786 height 857
click at [817, 403] on div "Всього 1 товар 694 ₴ Доставка Необхідно уточнити Знижка Додати Всього до сплати…" at bounding box center [818, 32] width 189 height 809
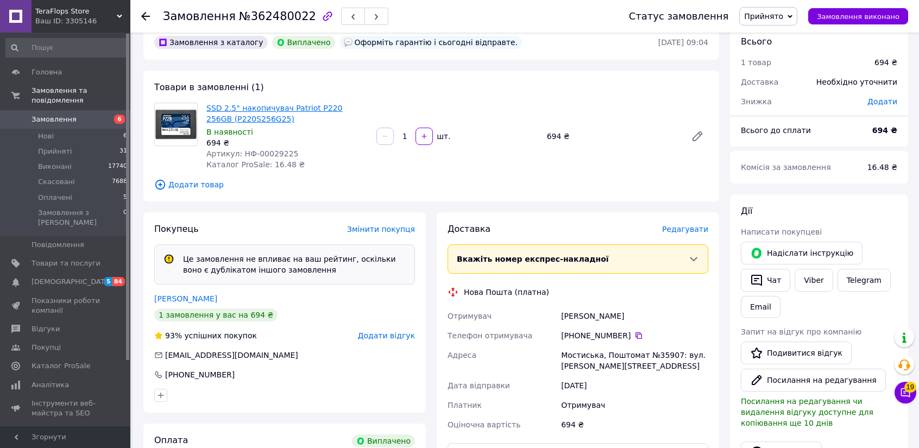
scroll to position [0, 0]
